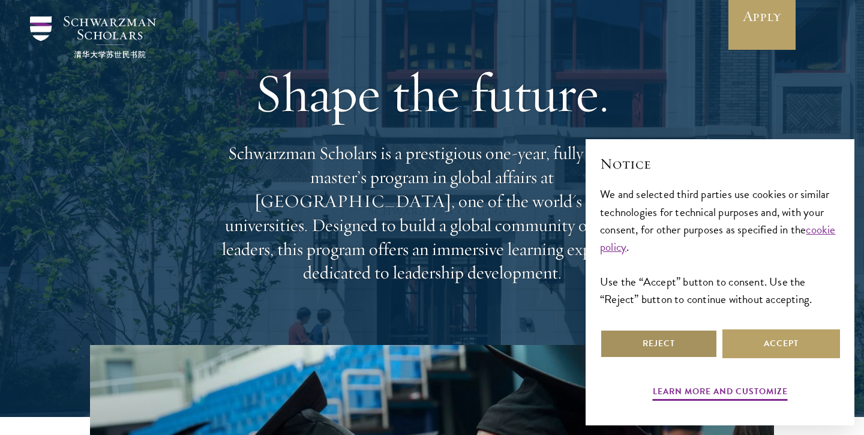
click at [651, 341] on button "Reject" at bounding box center [659, 343] width 118 height 29
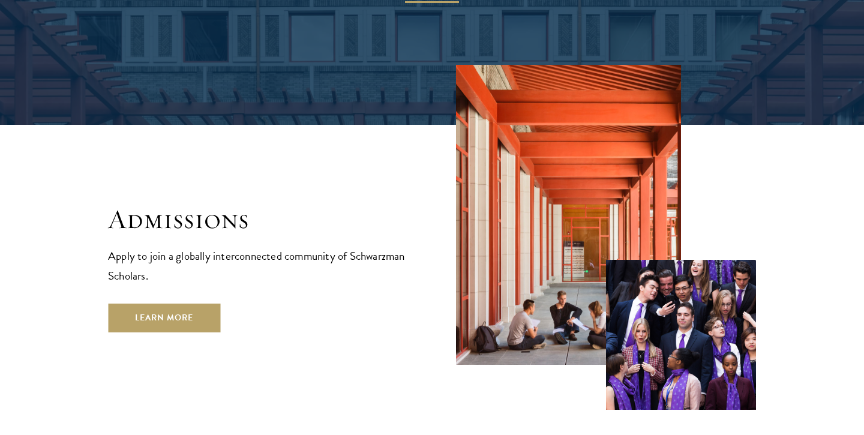
scroll to position [1894, 0]
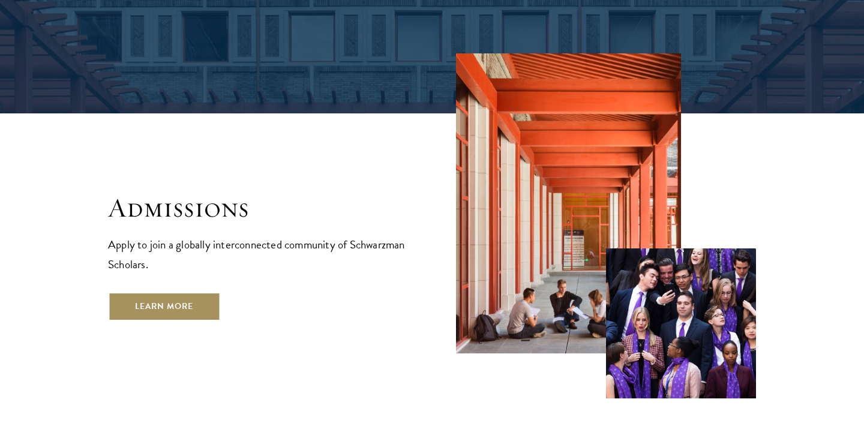
click at [173, 292] on link "Learn More" at bounding box center [164, 306] width 112 height 29
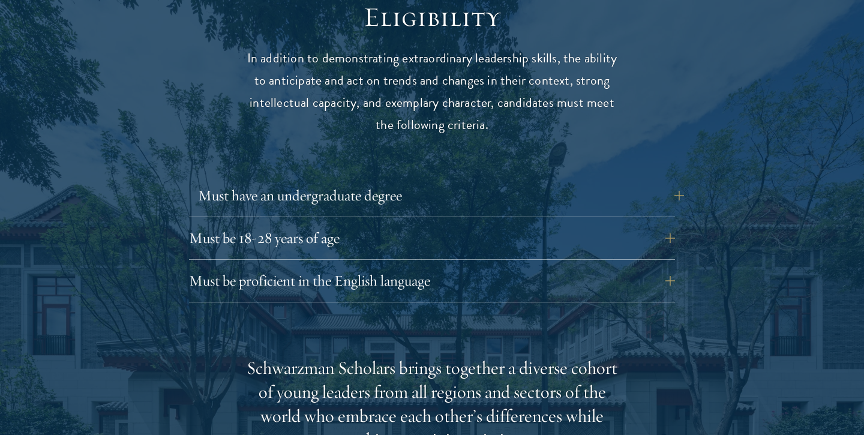
scroll to position [1602, 0]
click at [673, 222] on button "Must be 18-28 years of age" at bounding box center [441, 236] width 486 height 29
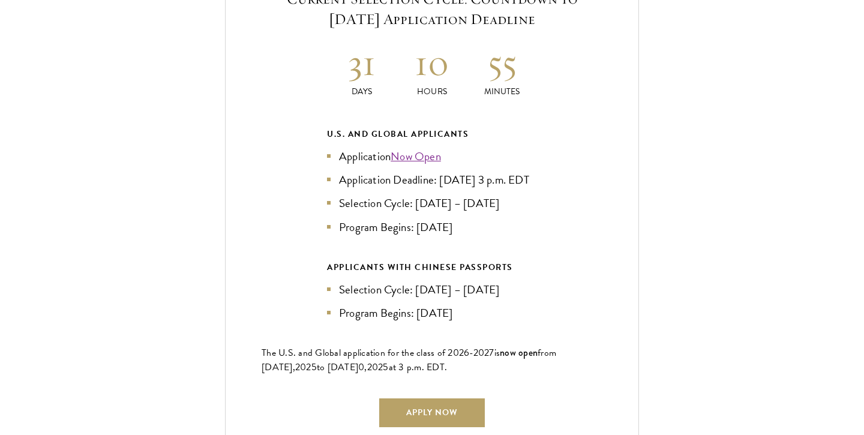
scroll to position [2751, 0]
click at [430, 146] on link "Now Open" at bounding box center [415, 154] width 50 height 17
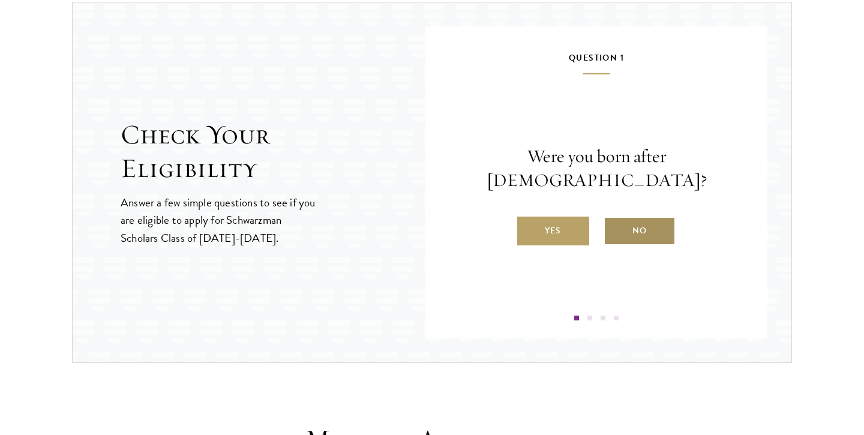
click at [633, 220] on label "No" at bounding box center [639, 230] width 72 height 29
click at [614, 220] on input "No" at bounding box center [608, 223] width 11 height 11
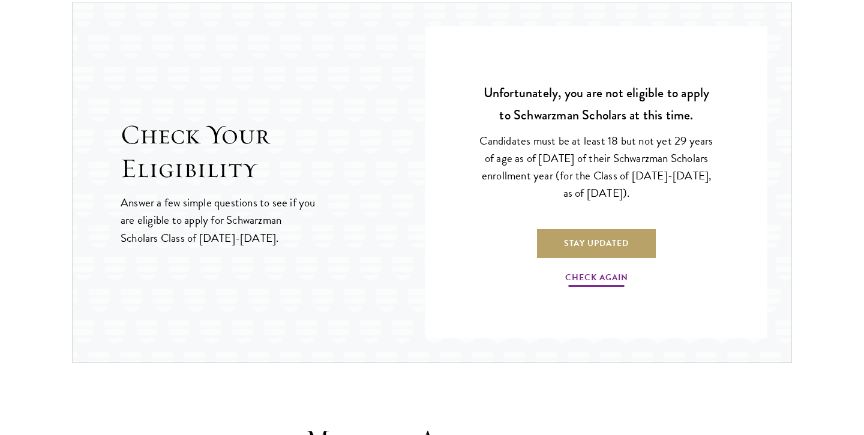
click at [617, 273] on link "Check Again" at bounding box center [596, 279] width 63 height 19
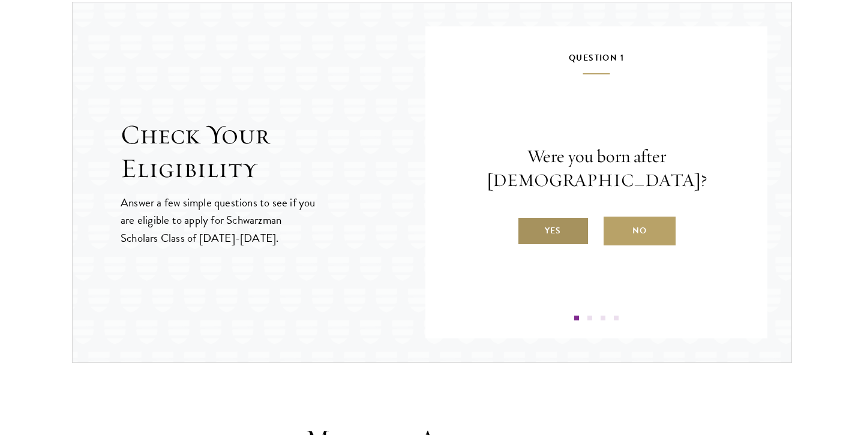
click at [552, 220] on label "Yes" at bounding box center [553, 230] width 72 height 29
click at [528, 220] on input "Yes" at bounding box center [522, 223] width 11 height 11
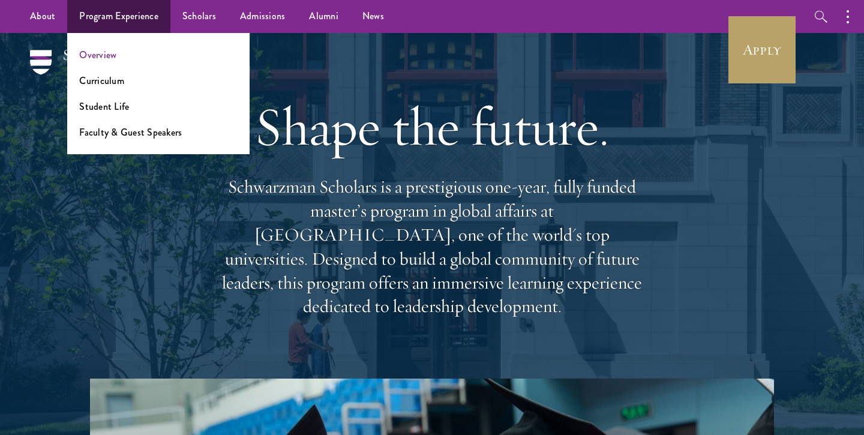
click at [110, 54] on link "Overview" at bounding box center [97, 55] width 37 height 14
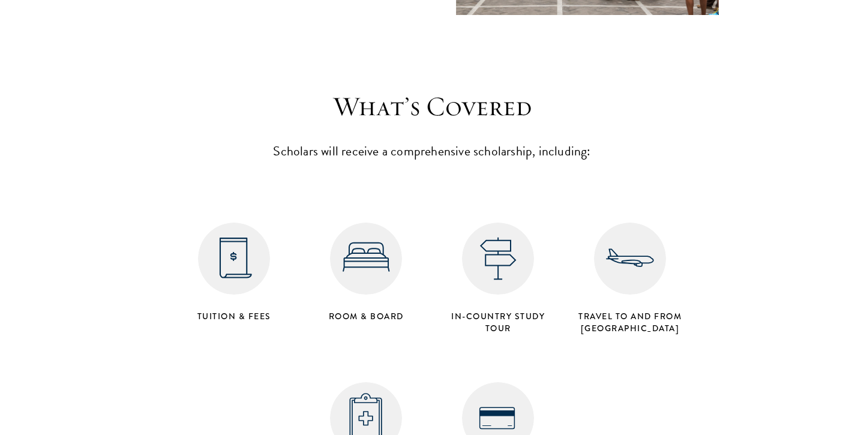
scroll to position [4752, 0]
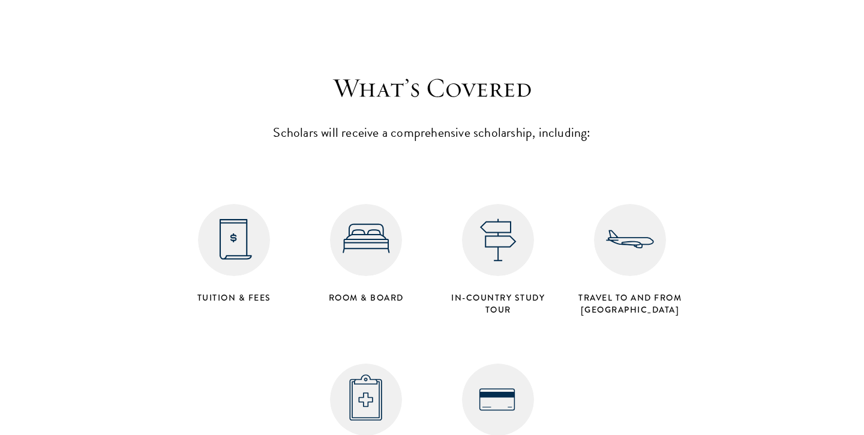
click at [220, 204] on img at bounding box center [234, 240] width 72 height 72
click at [219, 212] on img at bounding box center [234, 240] width 72 height 72
click at [221, 204] on img at bounding box center [234, 240] width 72 height 72
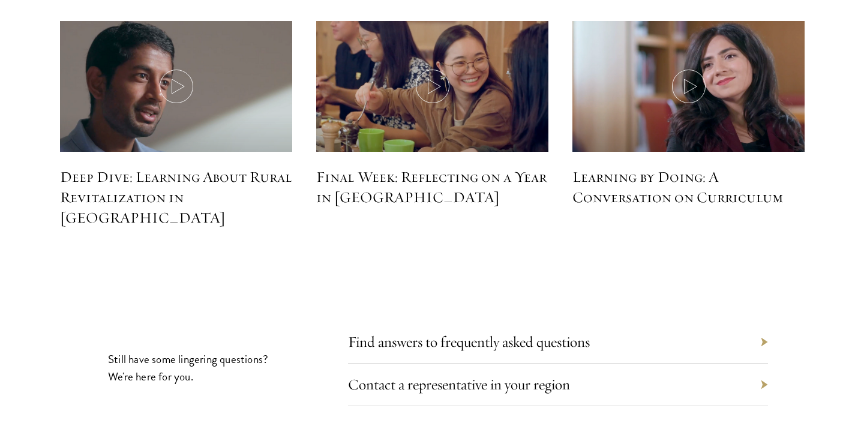
scroll to position [5407, 0]
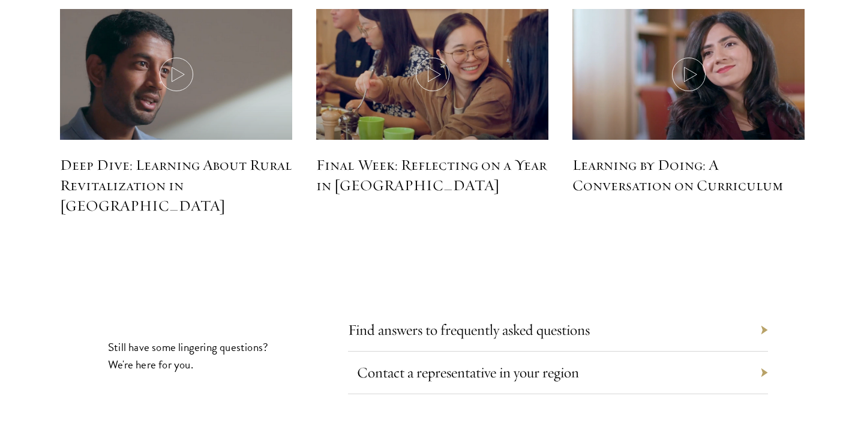
click at [476, 363] on link "Contact a representative in your region" at bounding box center [468, 372] width 222 height 19
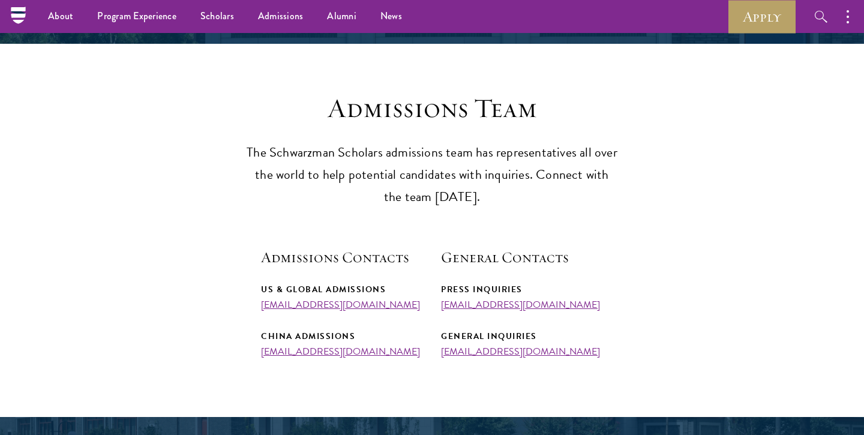
scroll to position [257, 0]
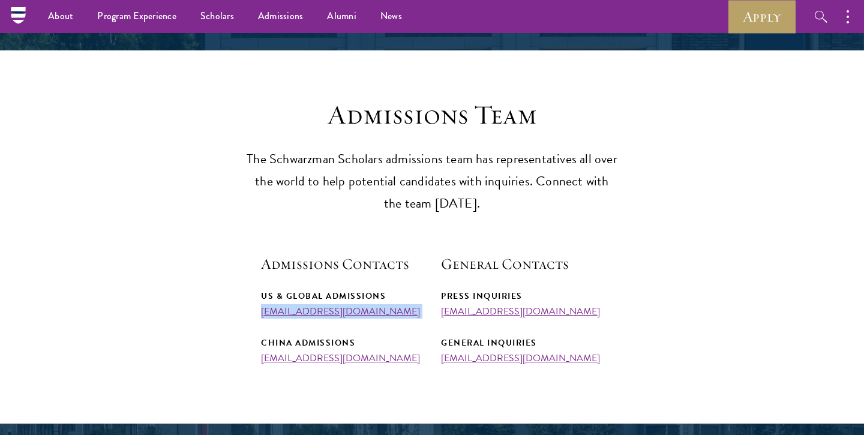
drag, startPoint x: 253, startPoint y: 312, endPoint x: 406, endPoint y: 317, distance: 153.0
click at [406, 318] on section "Admissions Team The Schwarzman Scholars admissions team has representatives all…" at bounding box center [432, 230] width 864 height 265
copy div "admissions@schwarzmanscholars.org"
click at [116, 184] on section "Admissions Team The Schwarzman Scholars admissions team has representatives all…" at bounding box center [432, 230] width 864 height 265
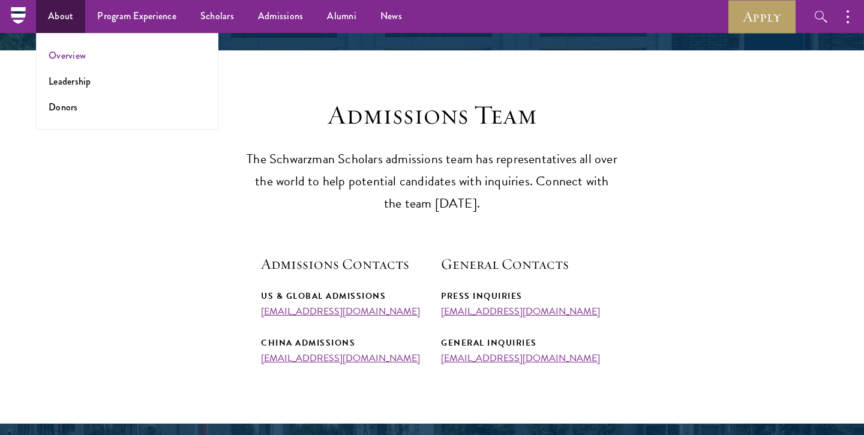
click at [74, 58] on link "Overview" at bounding box center [67, 56] width 37 height 14
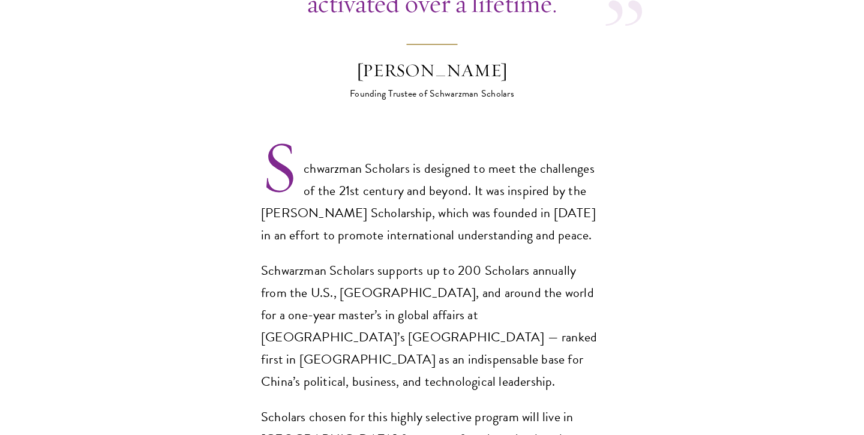
scroll to position [762, 0]
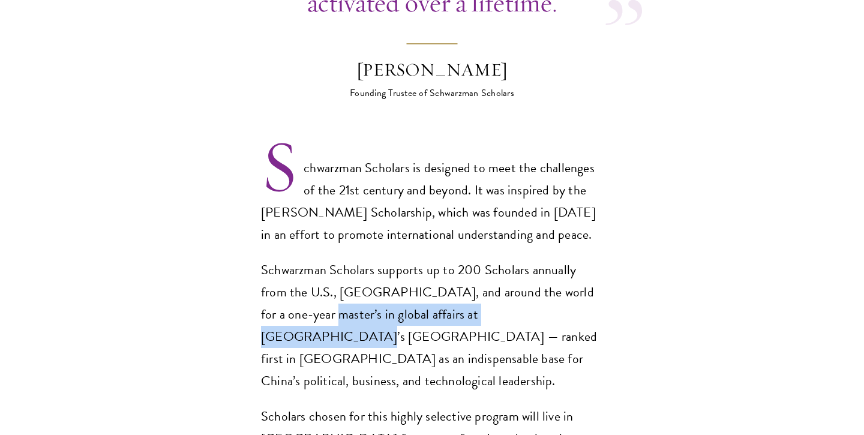
drag, startPoint x: 261, startPoint y: 285, endPoint x: 491, endPoint y: 288, distance: 229.7
click at [491, 288] on p "Schwarzman Scholars supports up to 200 Scholars annually from the U.S., [GEOGRA…" at bounding box center [432, 325] width 342 height 133
copy p "global affairs at [GEOGRAPHIC_DATA]’s [GEOGRAPHIC_DATA]"
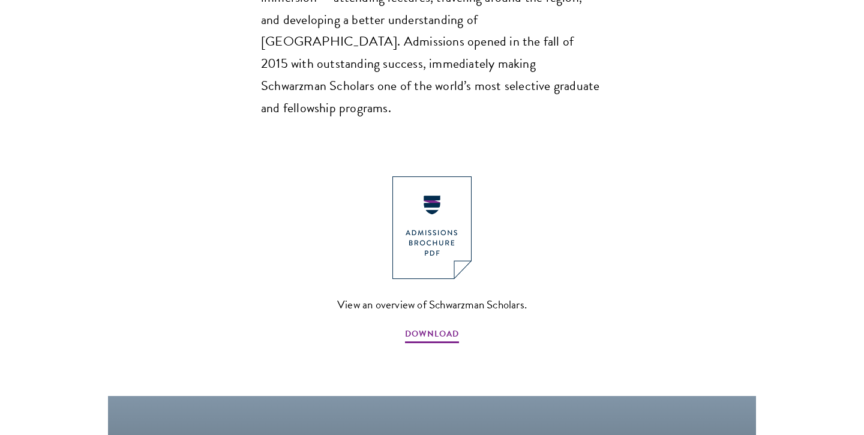
scroll to position [1228, 0]
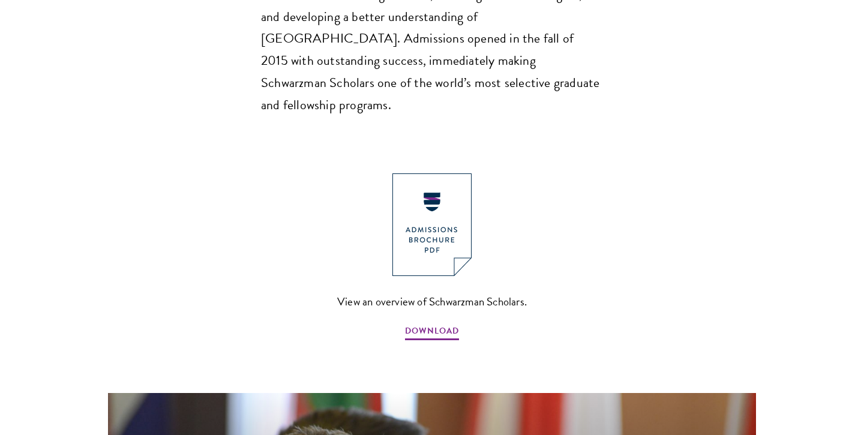
click at [413, 173] on img at bounding box center [431, 224] width 79 height 103
